Goal: Task Accomplishment & Management: Manage account settings

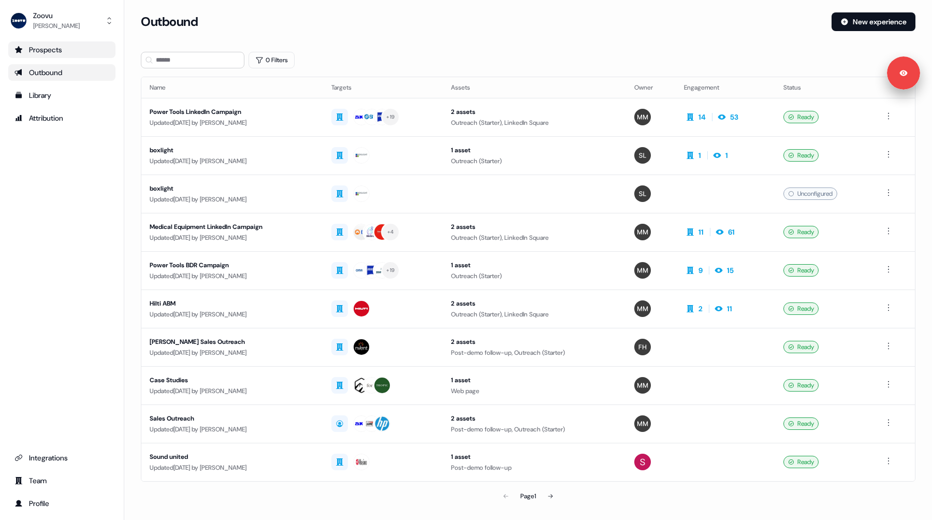
click at [51, 49] on div "Prospects" at bounding box center [62, 50] width 95 height 10
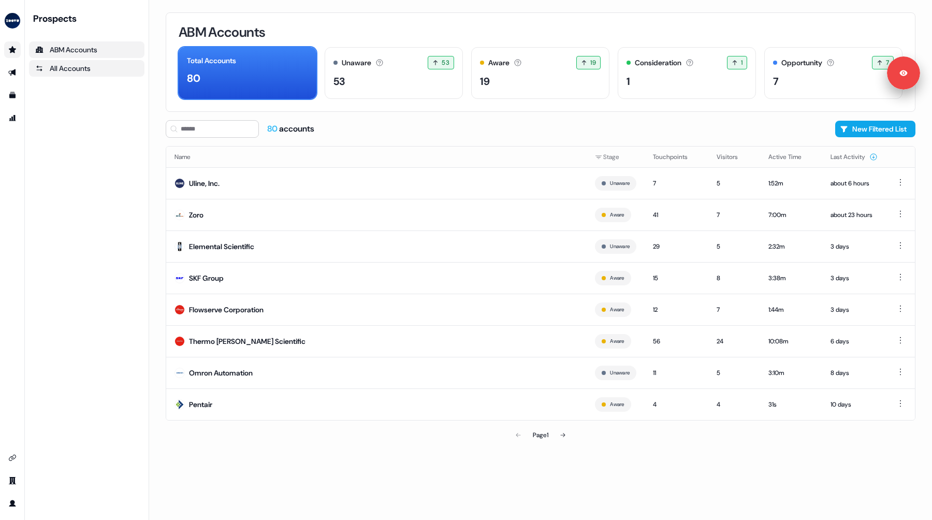
click at [55, 62] on link "All Accounts" at bounding box center [87, 68] width 116 height 17
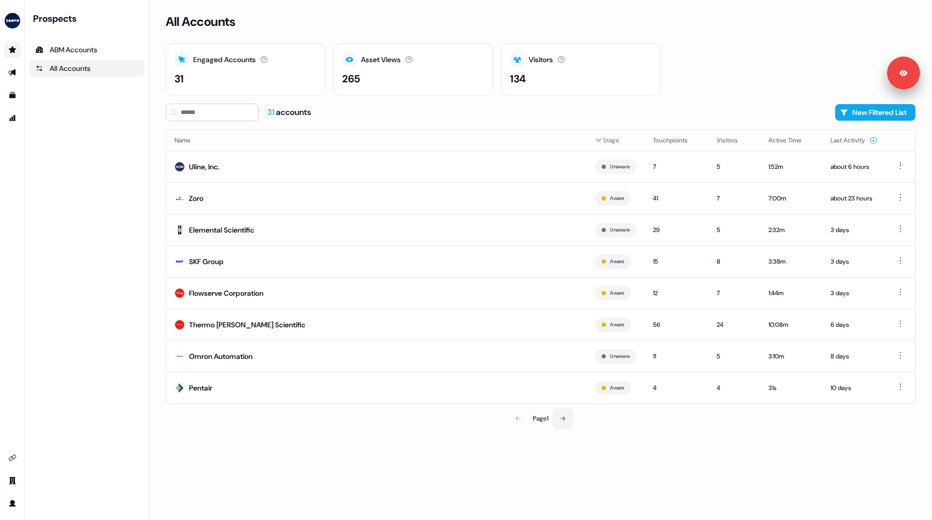
click at [562, 418] on icon at bounding box center [563, 418] width 6 height 6
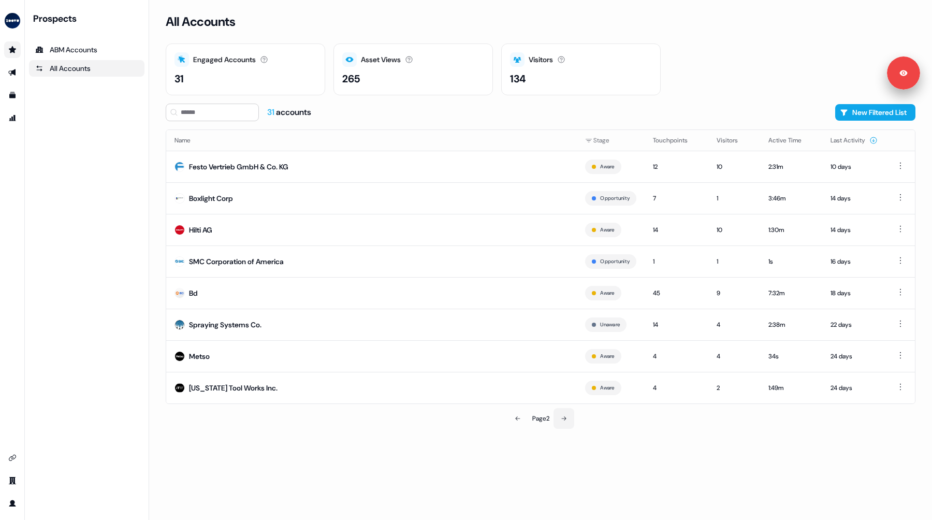
click at [563, 418] on icon at bounding box center [563, 418] width 5 height 4
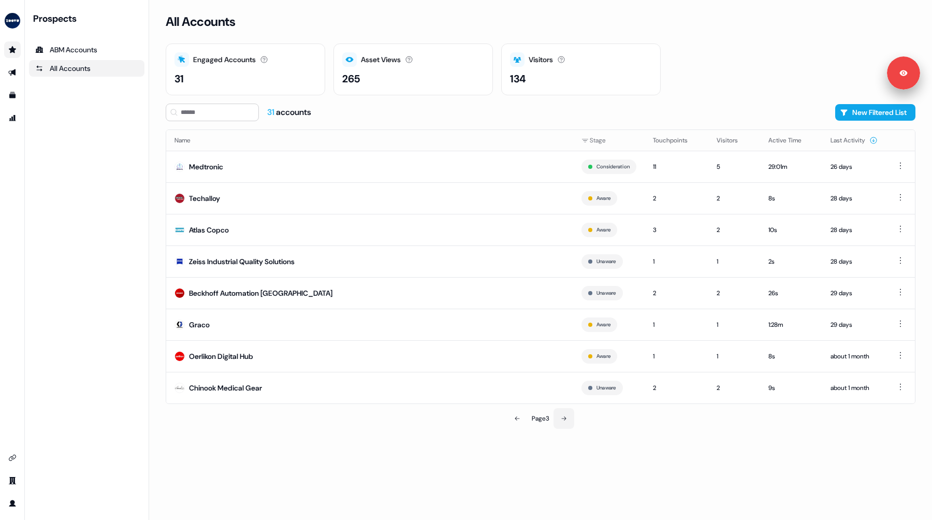
click at [567, 417] on icon at bounding box center [564, 418] width 6 height 6
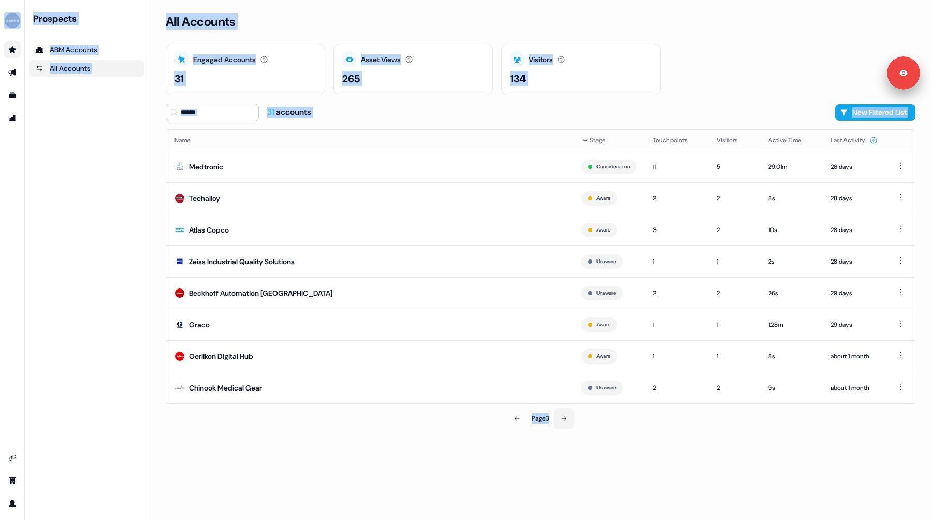
click at [568, 417] on div "All Accounts Engaged Accounts Accounts that have interacted with an asset. 31 A…" at bounding box center [540, 260] width 783 height 520
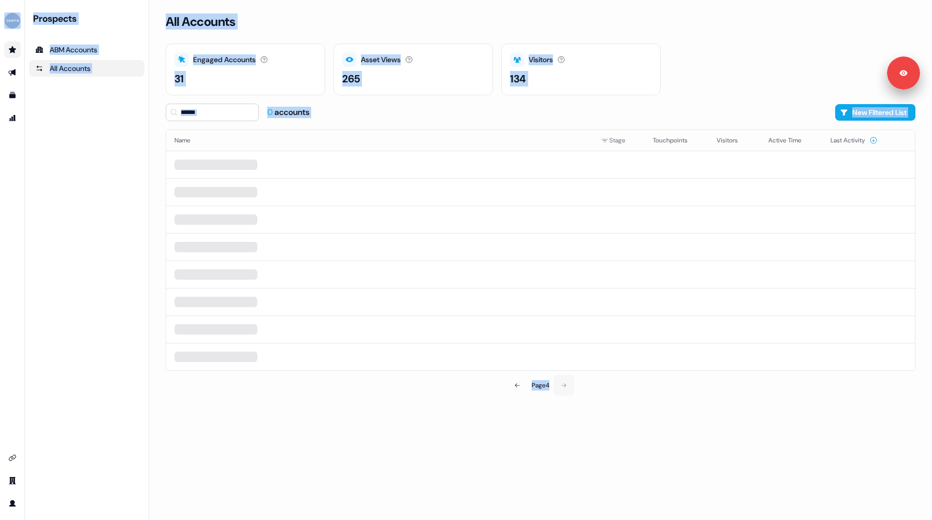
click at [568, 417] on div "All Accounts Engaged Accounts Accounts that have interacted with an asset. 31 A…" at bounding box center [540, 260] width 783 height 520
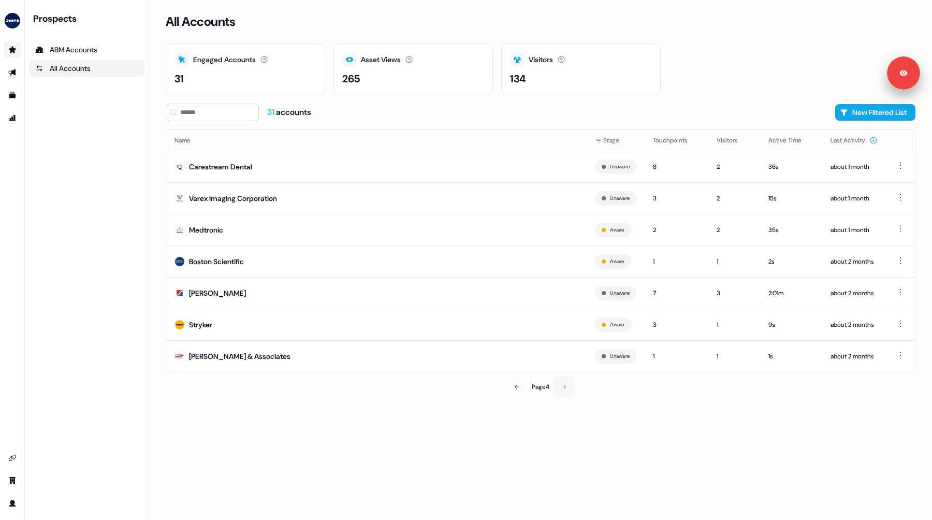
click at [568, 417] on div "All Accounts Engaged Accounts Accounts that have interacted with an asset. 31 A…" at bounding box center [540, 260] width 783 height 520
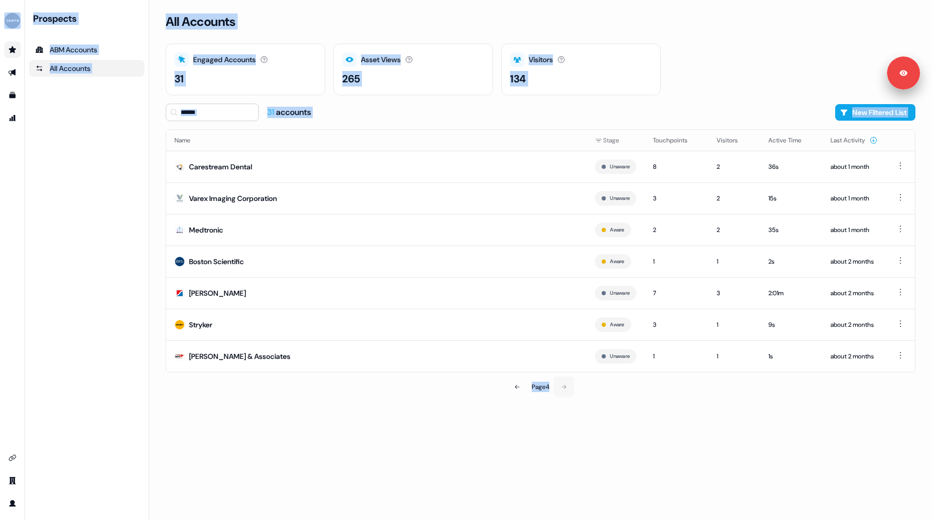
click at [568, 417] on div "All Accounts Engaged Accounts Accounts that have interacted with an asset. 31 A…" at bounding box center [540, 260] width 783 height 520
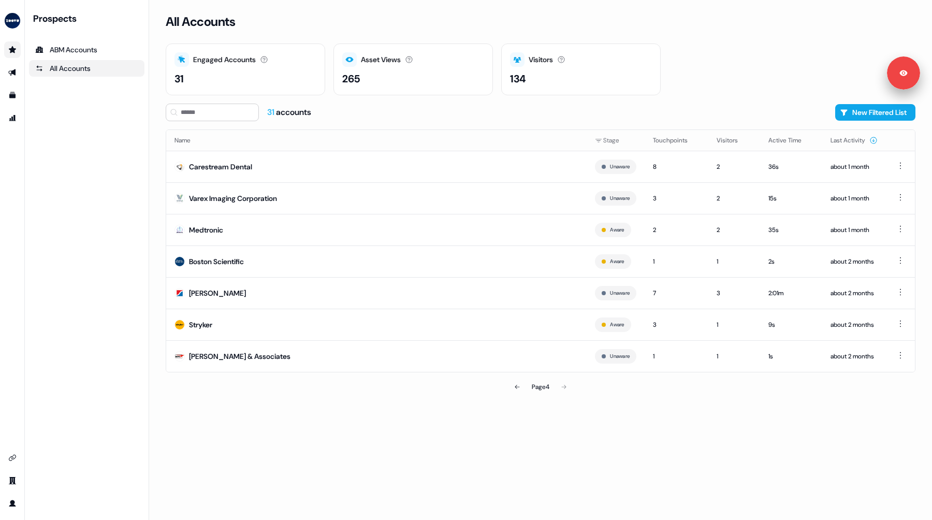
click at [560, 391] on div "Page 4" at bounding box center [541, 387] width 244 height 21
click at [566, 390] on div "Page 4" at bounding box center [541, 387] width 244 height 21
click at [12, 70] on icon "Go to outbound experience" at bounding box center [12, 72] width 8 height 8
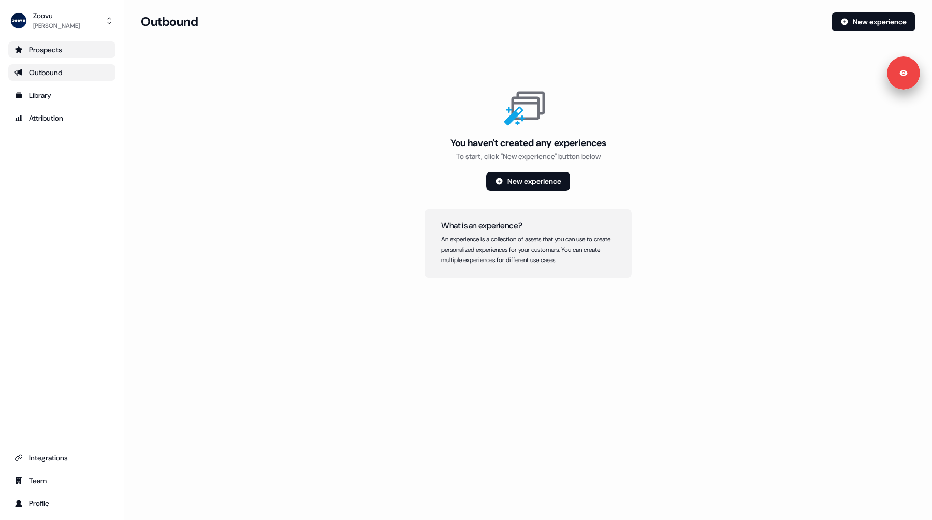
click at [36, 82] on ul "Prospects Outbound Library Attribution" at bounding box center [61, 83] width 107 height 85
click at [46, 77] on link "Outbound" at bounding box center [61, 72] width 107 height 17
click at [51, 69] on div "Outbound" at bounding box center [62, 72] width 95 height 10
click at [56, 70] on div "Outbound" at bounding box center [62, 72] width 95 height 10
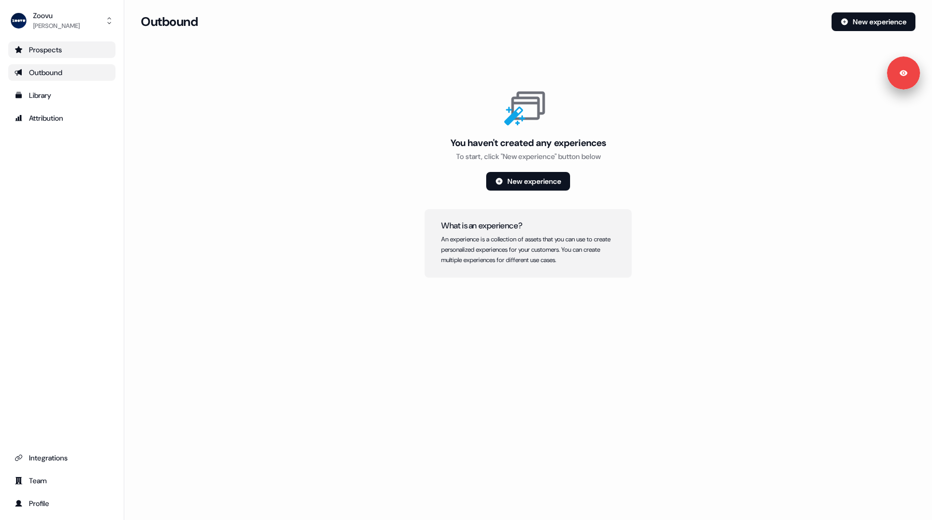
click at [71, 72] on div "Outbound" at bounding box center [62, 72] width 95 height 10
click at [68, 103] on link "Library" at bounding box center [61, 95] width 107 height 17
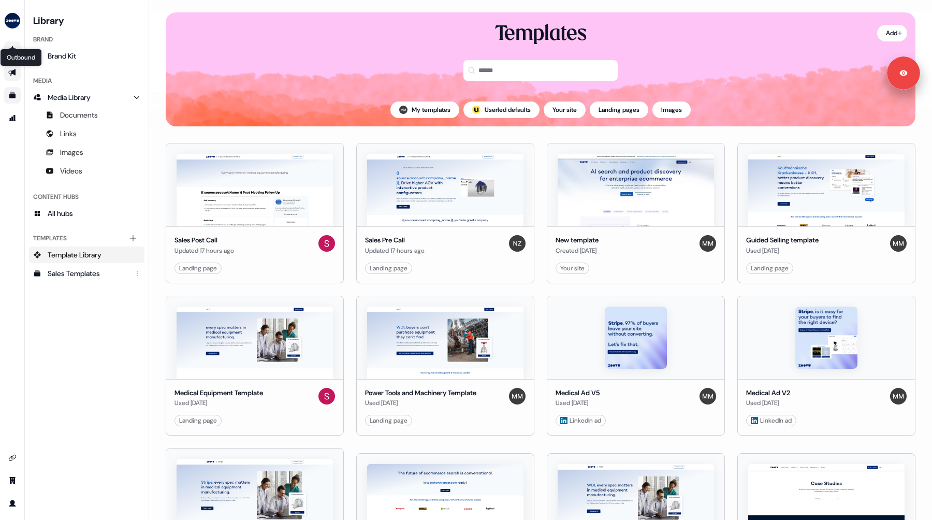
click at [9, 72] on icon "Go to outbound experience" at bounding box center [11, 72] width 7 height 7
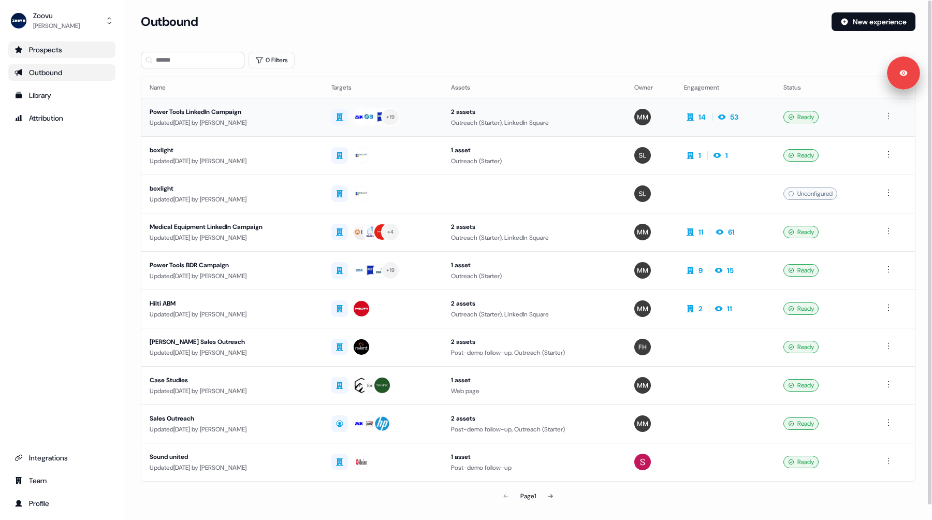
click at [287, 122] on div "Updated 7 days ago by Morgan Missigman" at bounding box center [232, 123] width 165 height 10
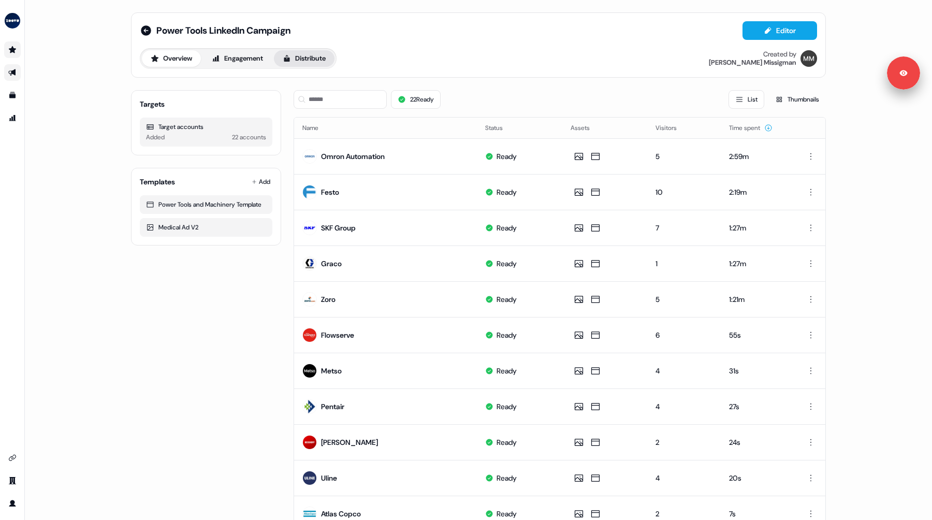
click at [317, 61] on button "Distribute" at bounding box center [304, 58] width 61 height 17
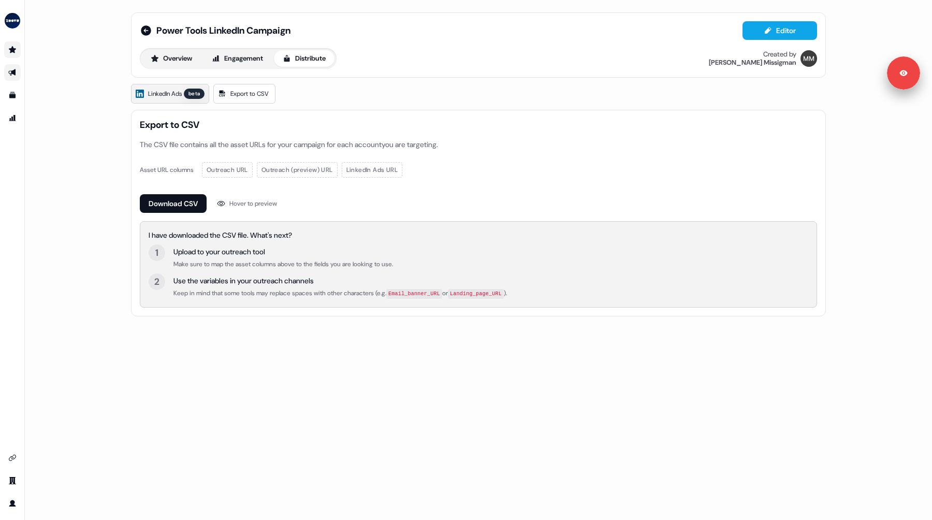
click at [177, 94] on span "LinkedIn Ads" at bounding box center [165, 94] width 34 height 10
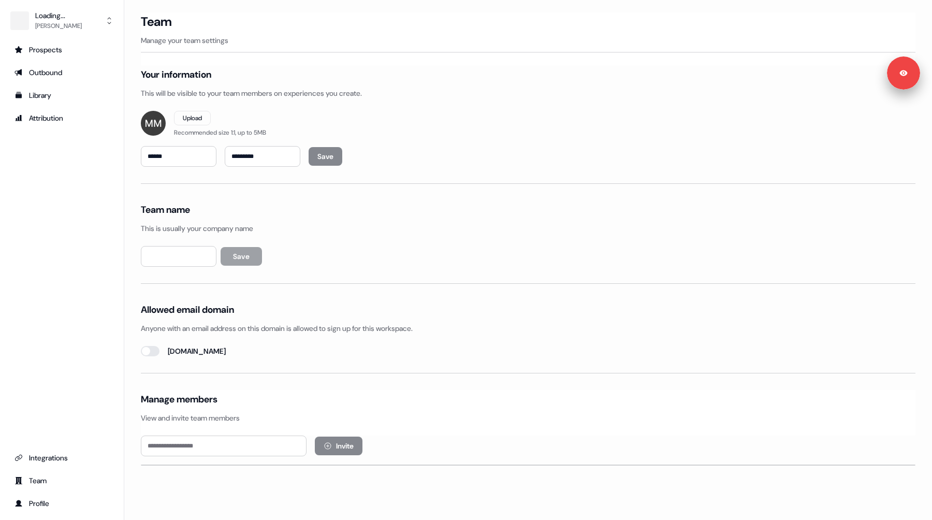
type input "*****"
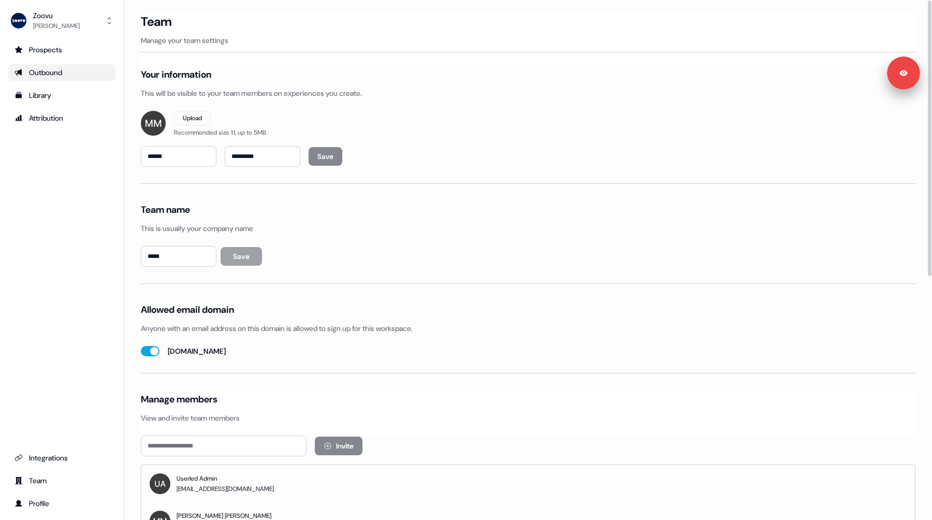
click at [38, 67] on div "Outbound" at bounding box center [62, 72] width 95 height 10
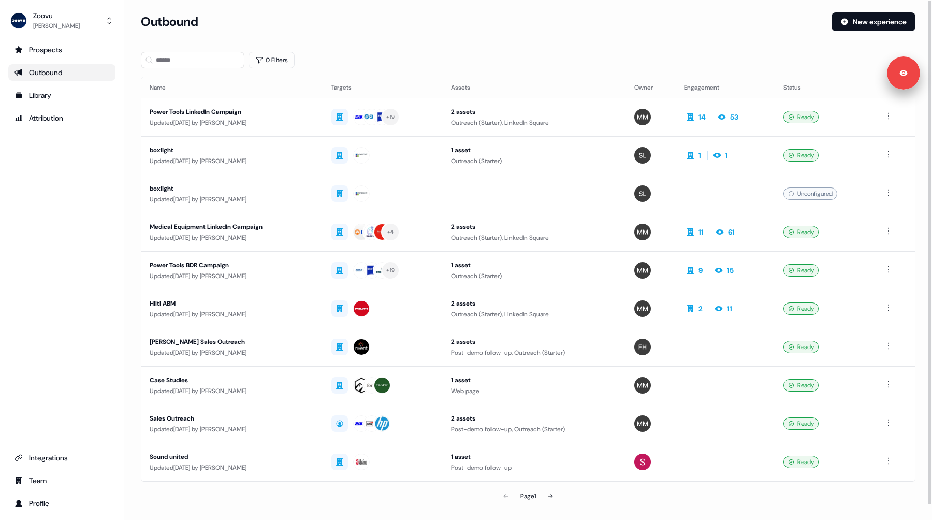
click at [501, 52] on div "0 Filters" at bounding box center [528, 60] width 775 height 17
click at [507, 109] on div "2 assets" at bounding box center [534, 112] width 167 height 10
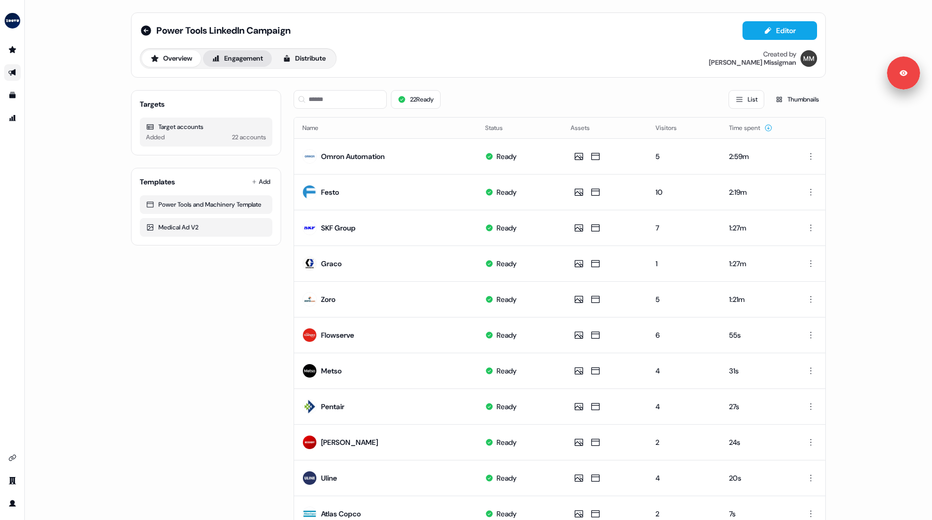
click at [239, 60] on button "Engagement" at bounding box center [237, 58] width 69 height 17
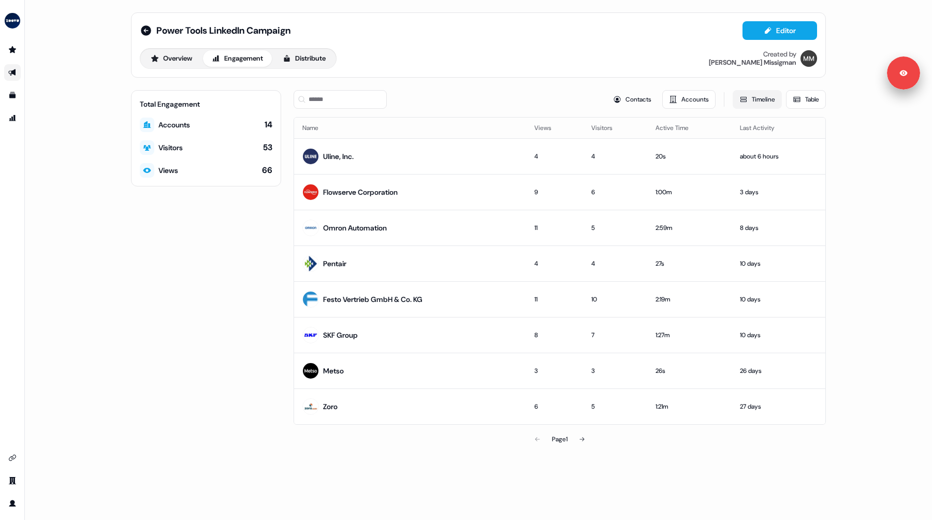
click at [772, 101] on button "Timeline" at bounding box center [757, 99] width 49 height 19
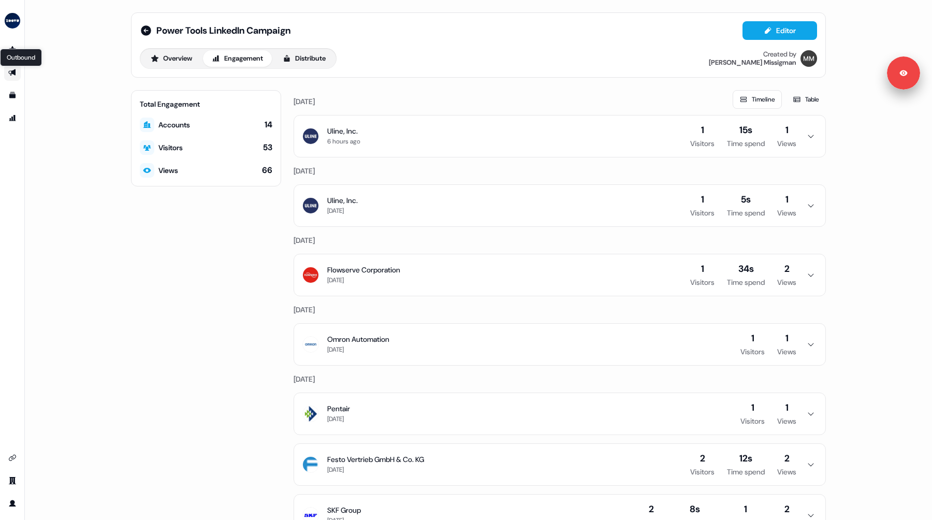
click at [10, 73] on icon "Go to outbound experience" at bounding box center [12, 72] width 8 height 8
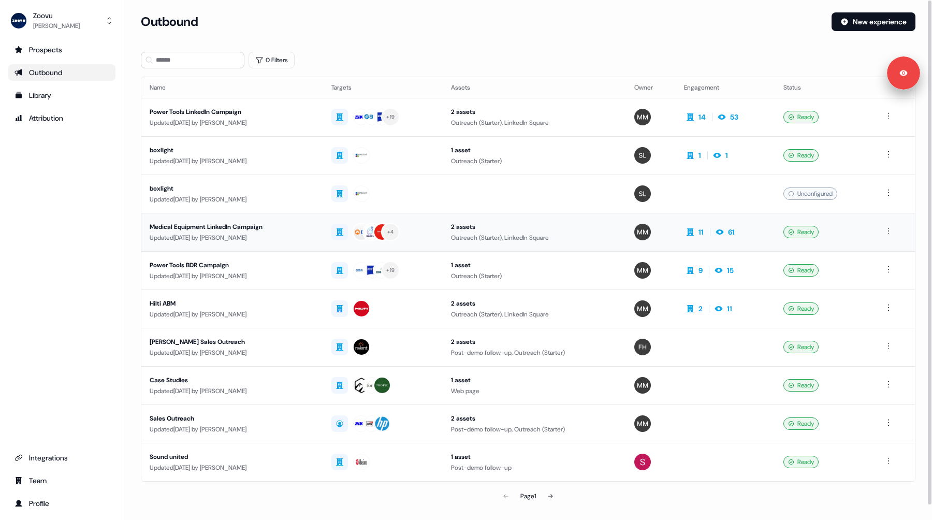
click at [309, 230] on div "Medical Equipment LinkedIn Campaign" at bounding box center [232, 227] width 165 height 10
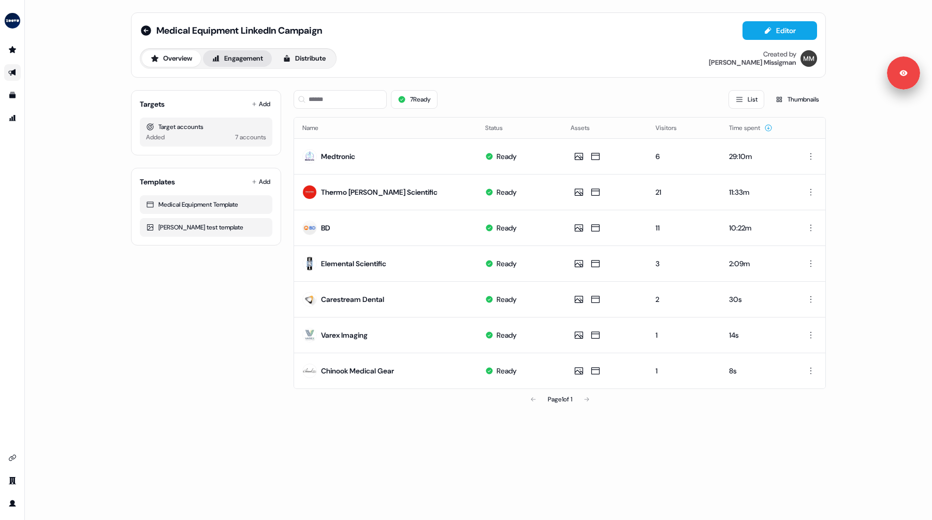
click at [243, 52] on button "Engagement" at bounding box center [237, 58] width 69 height 17
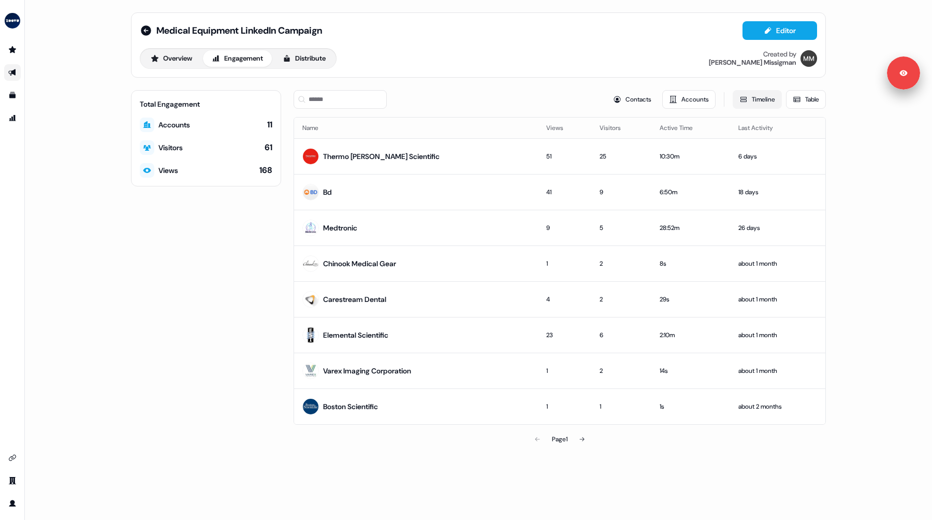
click at [762, 102] on button "Timeline" at bounding box center [757, 99] width 49 height 19
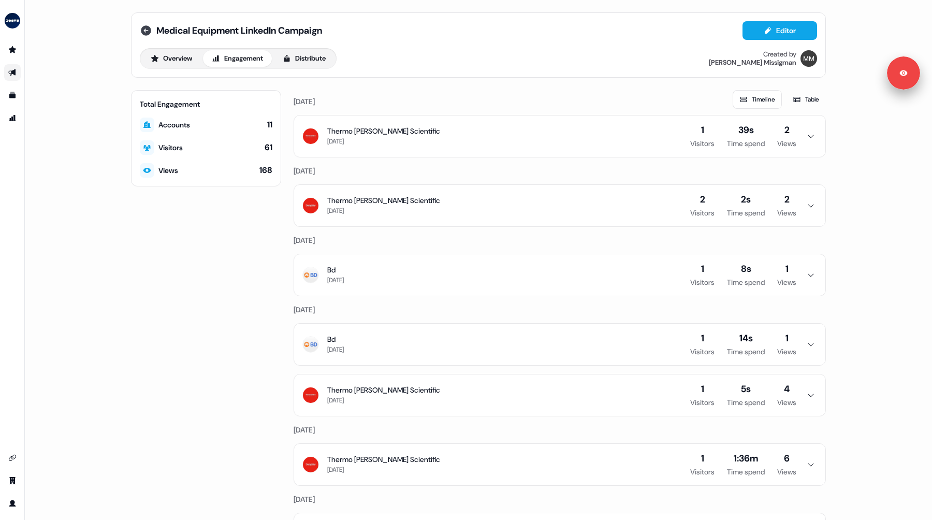
click at [142, 30] on icon at bounding box center [146, 30] width 10 height 10
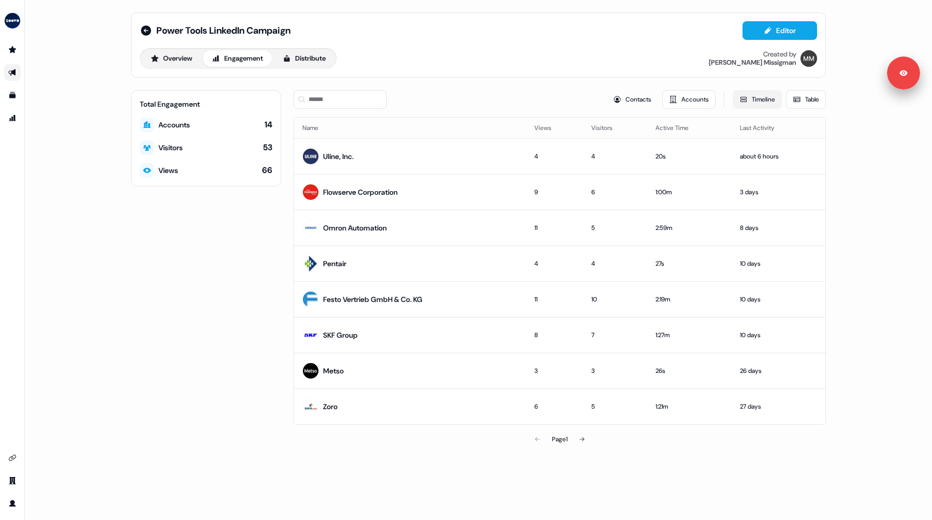
click at [762, 95] on button "Timeline" at bounding box center [757, 99] width 49 height 19
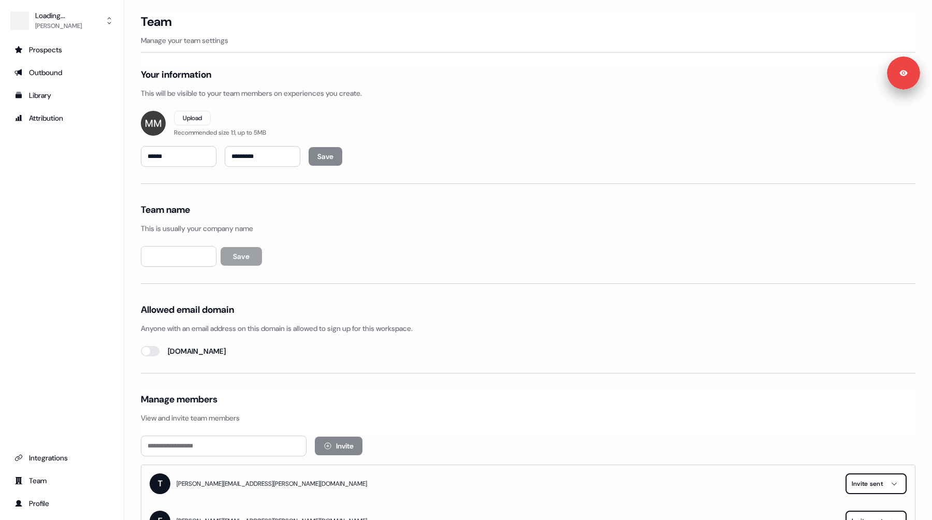
type input "*****"
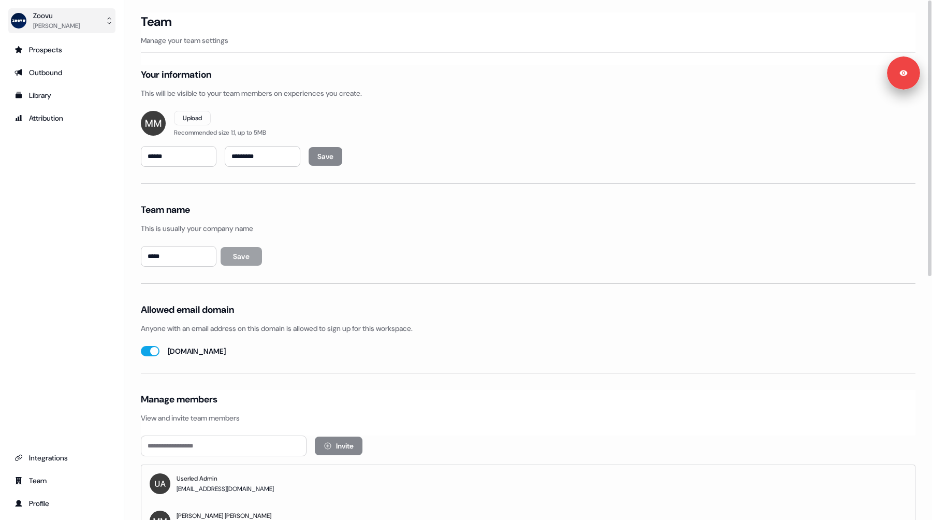
click at [74, 28] on div "[PERSON_NAME]" at bounding box center [56, 26] width 47 height 10
click at [73, 211] on div "[PERSON_NAME] Help documentation Feedback Logout Prospects Outbound Library Att…" at bounding box center [62, 260] width 124 height 520
click at [42, 224] on div "Prospects Outbound Library Attribution Integrations Team Profile" at bounding box center [61, 276] width 107 height 470
click at [62, 193] on div "Prospects Outbound Library Attribution Integrations Team Profile" at bounding box center [61, 276] width 107 height 470
click at [59, 10] on div "Zoovu" at bounding box center [56, 15] width 47 height 10
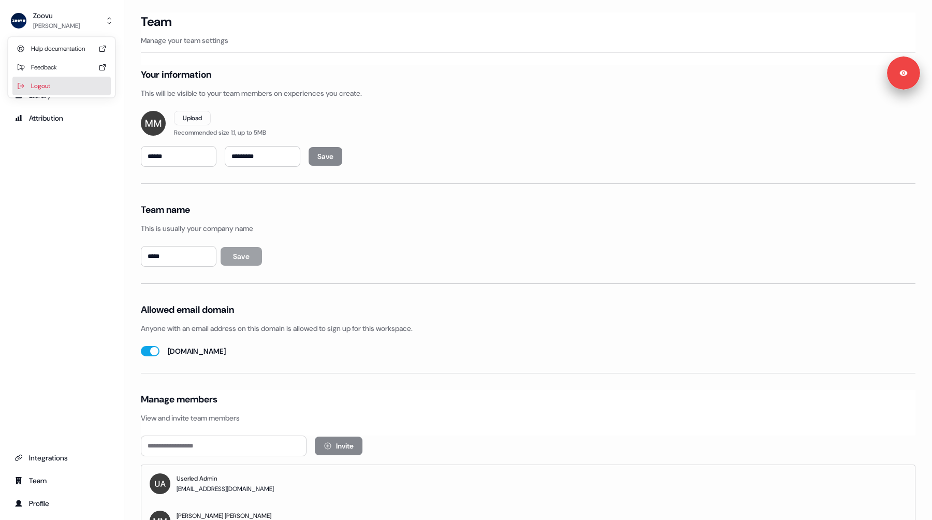
click at [42, 86] on div "Logout" at bounding box center [61, 86] width 98 height 19
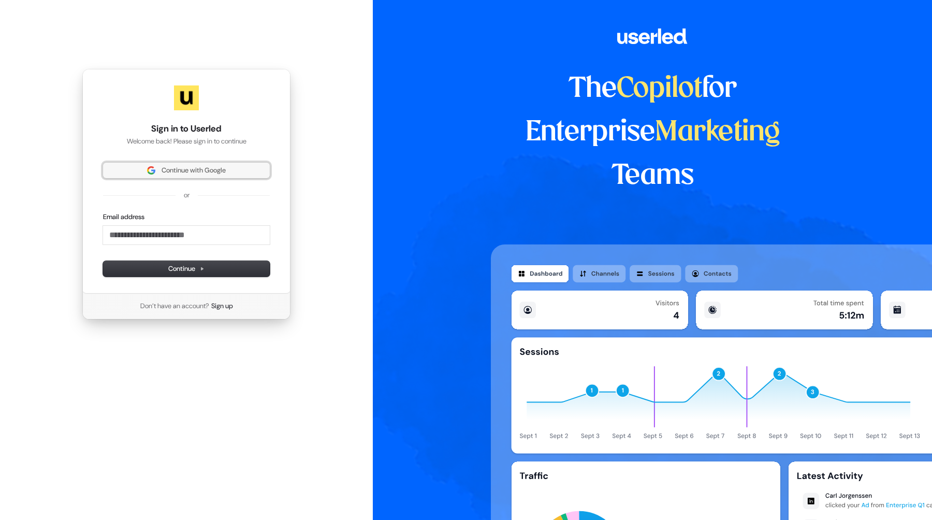
click at [147, 165] on button "Continue with Google" at bounding box center [186, 171] width 167 height 16
